Goal: Task Accomplishment & Management: Use online tool/utility

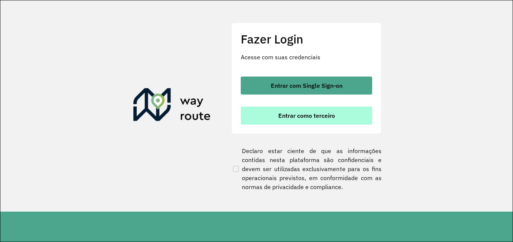
click at [325, 122] on button "Entrar como terceiro" at bounding box center [306, 116] width 131 height 18
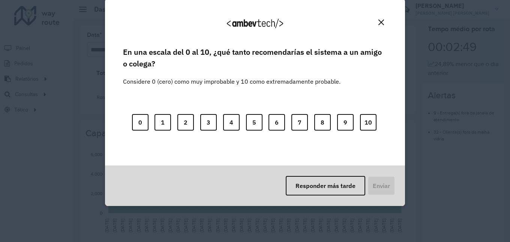
click at [383, 20] on img "Close" at bounding box center [382, 23] width 6 height 6
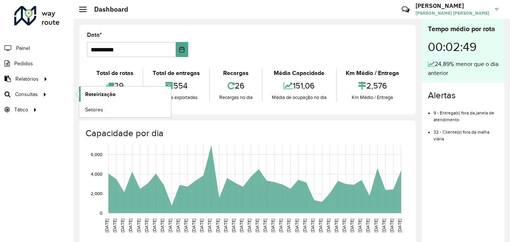
click at [95, 96] on span "Roteirização" at bounding box center [100, 94] width 30 height 8
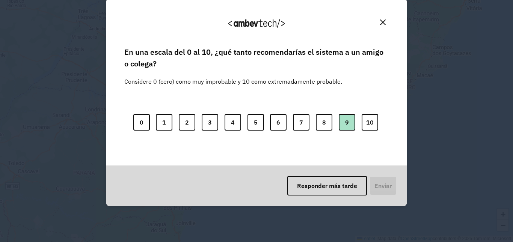
click at [344, 121] on button "9" at bounding box center [347, 122] width 17 height 17
click at [382, 191] on button "Enviar" at bounding box center [382, 186] width 28 height 20
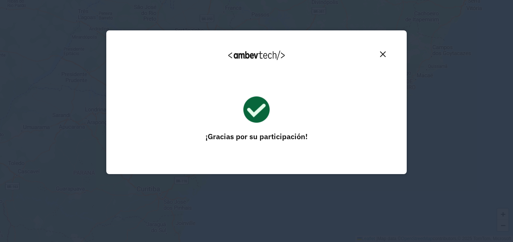
click at [381, 58] on button "Close" at bounding box center [383, 54] width 12 height 12
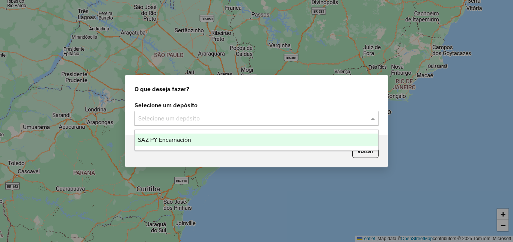
click at [361, 120] on div at bounding box center [256, 118] width 244 height 10
click at [307, 140] on div "SAZ PY Encarnación" at bounding box center [256, 140] width 243 height 13
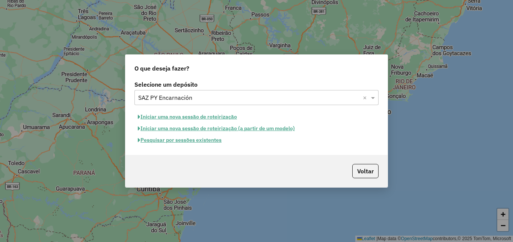
click at [210, 142] on button "Pesquisar por sessões existentes" at bounding box center [179, 140] width 90 height 12
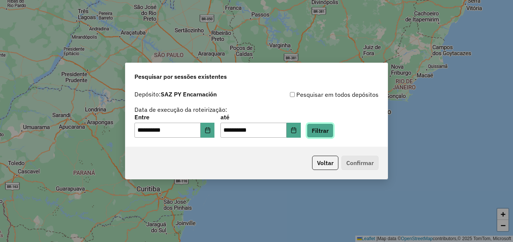
click at [333, 129] on button "Filtrar" at bounding box center [320, 130] width 27 height 14
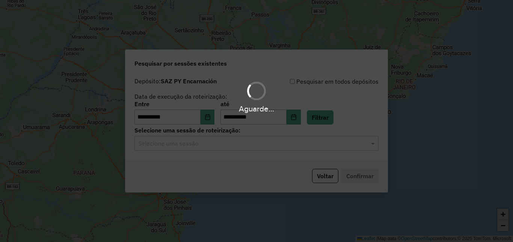
click at [160, 144] on div "Aguarde..." at bounding box center [256, 121] width 513 height 242
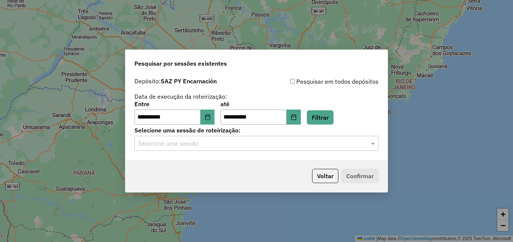
click at [160, 144] on input "text" at bounding box center [248, 143] width 221 height 9
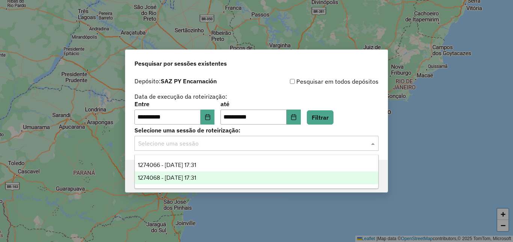
click at [194, 179] on span "1274068 - [DATE] 17:31" at bounding box center [167, 178] width 58 height 6
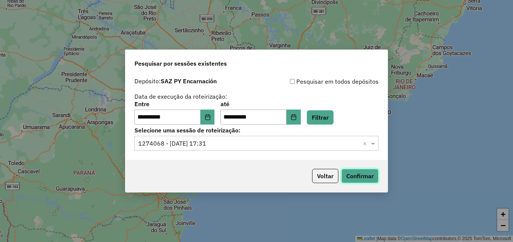
click at [347, 176] on button "Confirmar" at bounding box center [359, 176] width 37 height 14
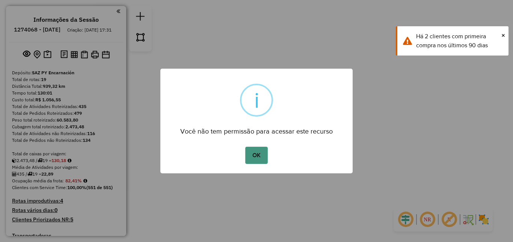
click at [265, 153] on button "OK" at bounding box center [256, 155] width 22 height 17
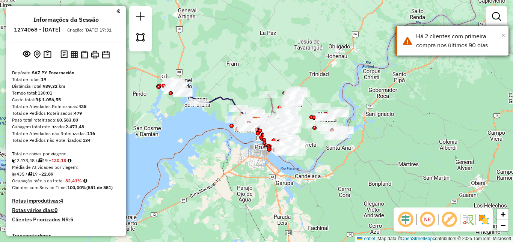
click at [502, 38] on span "×" at bounding box center [503, 35] width 4 height 8
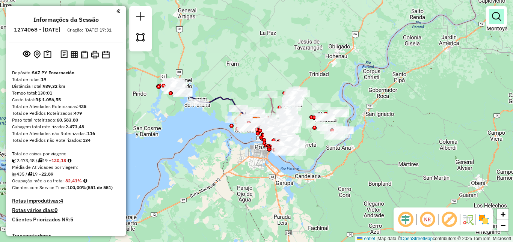
click at [490, 21] on link at bounding box center [496, 16] width 15 height 15
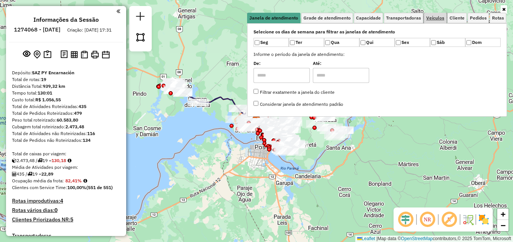
click at [441, 18] on span "Veículos" at bounding box center [435, 18] width 18 height 5
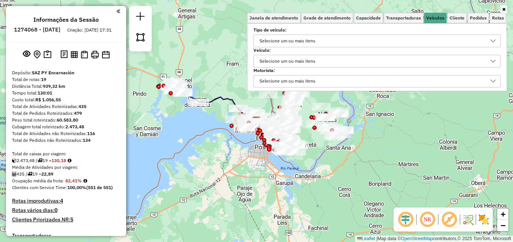
click at [371, 39] on div "Selecione um ou mais itens" at bounding box center [371, 41] width 229 height 12
type input "***"
click at [345, 82] on div "056 - 168cx - 4750kg" at bounding box center [378, 78] width 243 height 20
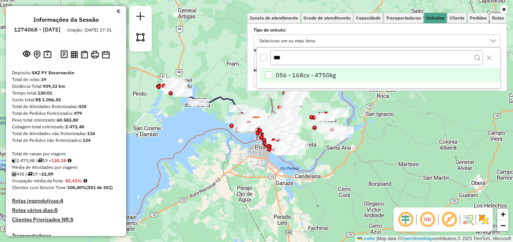
click at [360, 81] on li "056 - 168cx - 4750kg" at bounding box center [380, 75] width 240 height 14
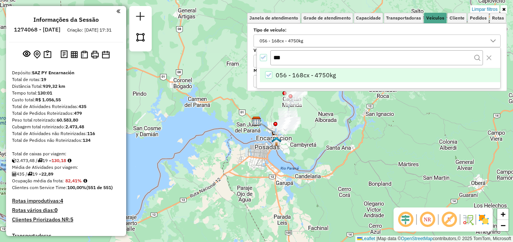
click at [241, 152] on div "Limpar filtros Janela de atendimento Grade de atendimento Capacidade Transporta…" at bounding box center [256, 121] width 513 height 242
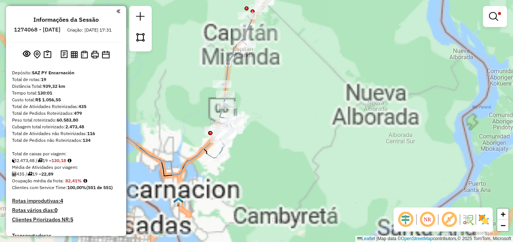
drag, startPoint x: 313, startPoint y: 128, endPoint x: 334, endPoint y: 140, distance: 23.9
click at [334, 140] on div "Limpar filtros Janela de atendimento Grade de atendimento Capacidade Transporta…" at bounding box center [256, 121] width 513 height 242
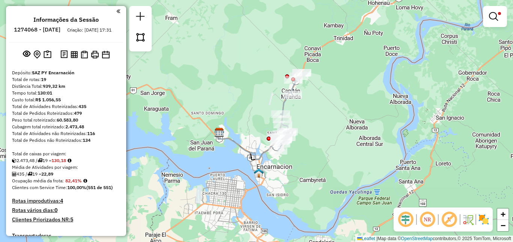
drag, startPoint x: 388, startPoint y: 45, endPoint x: 382, endPoint y: 57, distance: 13.6
click at [382, 57] on div "Limpar filtros Janela de atendimento Grade de atendimento Capacidade Transporta…" at bounding box center [256, 121] width 513 height 242
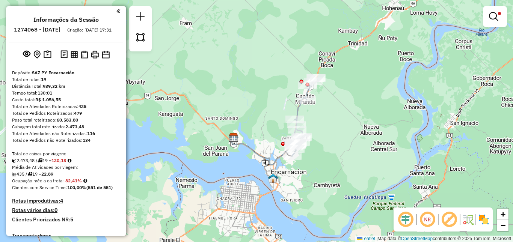
drag, startPoint x: 350, startPoint y: 113, endPoint x: 364, endPoint y: 109, distance: 14.4
click at [364, 109] on div "Limpar filtros Janela de atendimento Grade de atendimento Capacidade Transporta…" at bounding box center [256, 121] width 513 height 242
click at [498, 16] on link at bounding box center [495, 16] width 18 height 15
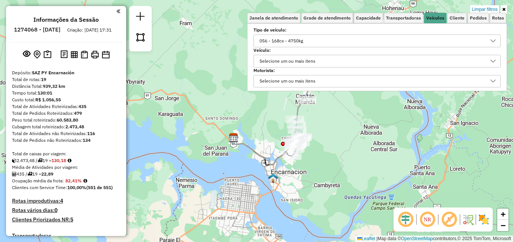
click at [398, 119] on div "Limpar filtros Janela de atendimento Grade de atendimento Capacidade Transporta…" at bounding box center [256, 121] width 513 height 242
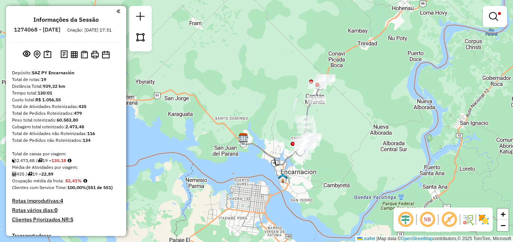
drag, startPoint x: 343, startPoint y: 122, endPoint x: 348, endPoint y: 121, distance: 4.1
click at [348, 121] on div "Limpar filtros Janela de atendimento Grade de atendimento Capacidade Transporta…" at bounding box center [256, 121] width 513 height 242
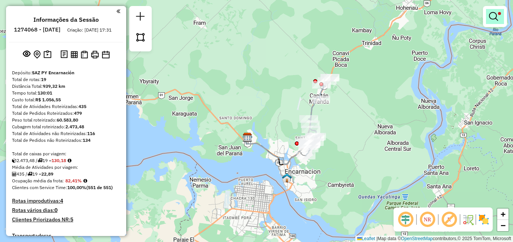
click at [495, 15] on em at bounding box center [493, 16] width 9 height 9
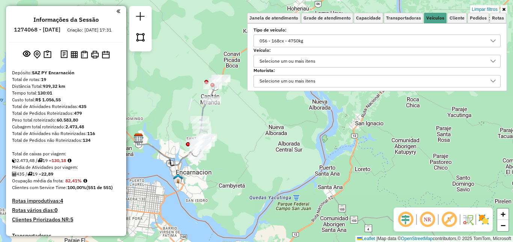
drag, startPoint x: 402, startPoint y: 114, endPoint x: 340, endPoint y: 93, distance: 65.0
click at [298, 114] on div "Limpar filtros Janela de atendimento Grade de atendimento Capacidade Transporta…" at bounding box center [256, 121] width 513 height 242
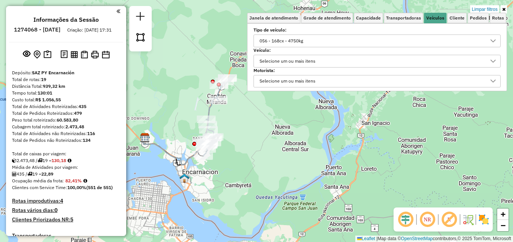
click at [504, 9] on icon at bounding box center [503, 9] width 3 height 5
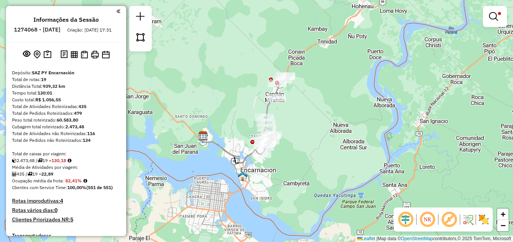
drag, startPoint x: 295, startPoint y: 101, endPoint x: 340, endPoint y: 99, distance: 44.7
click at [339, 99] on div "Limpar filtros Janela de atendimento Grade de atendimento Capacidade Transporta…" at bounding box center [256, 121] width 513 height 242
